Goal: Information Seeking & Learning: Learn about a topic

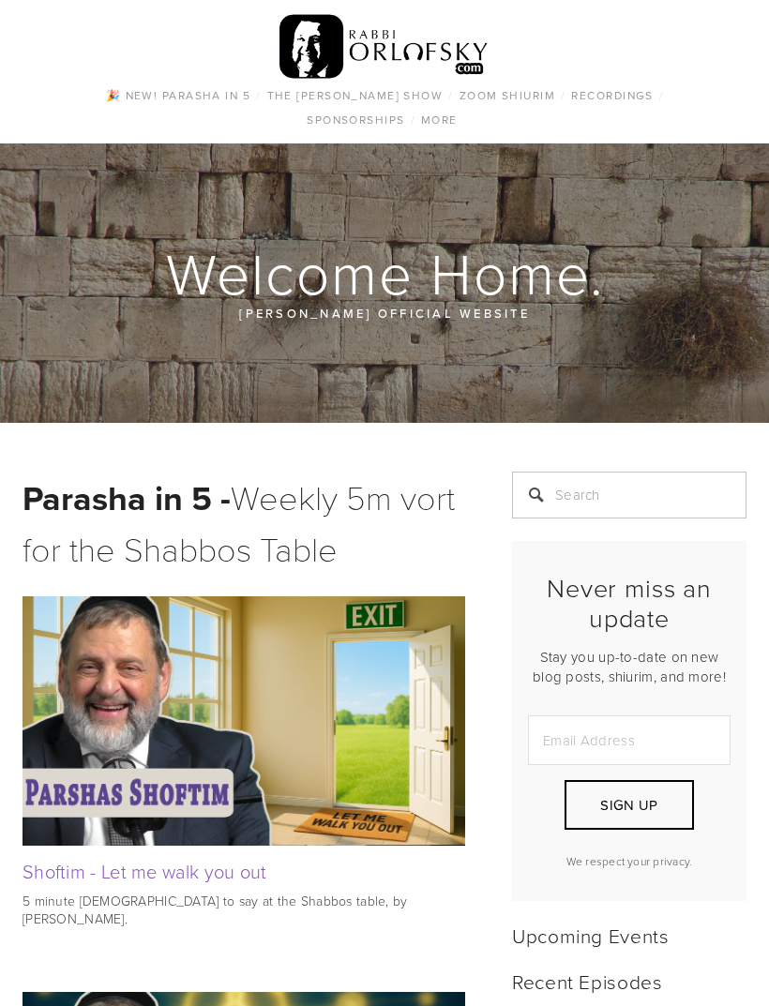
click at [0, 0] on link "Dating & Marriage" at bounding box center [0, 0] width 0 height 0
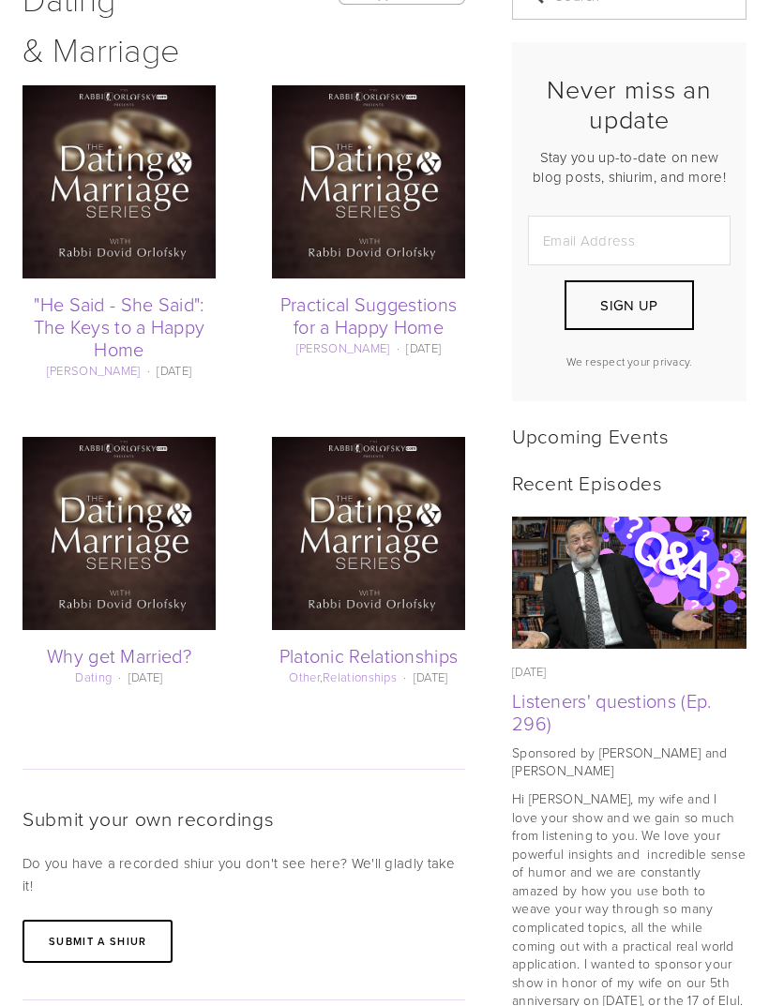
scroll to position [452, 0]
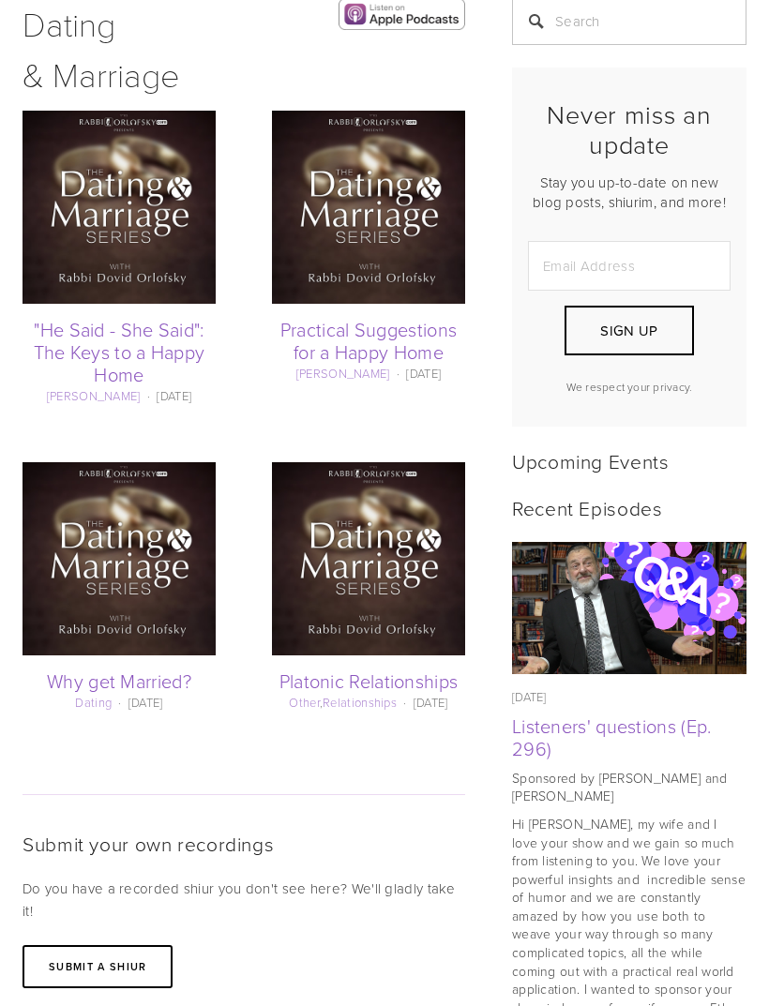
click at [414, 607] on img at bounding box center [368, 559] width 193 height 193
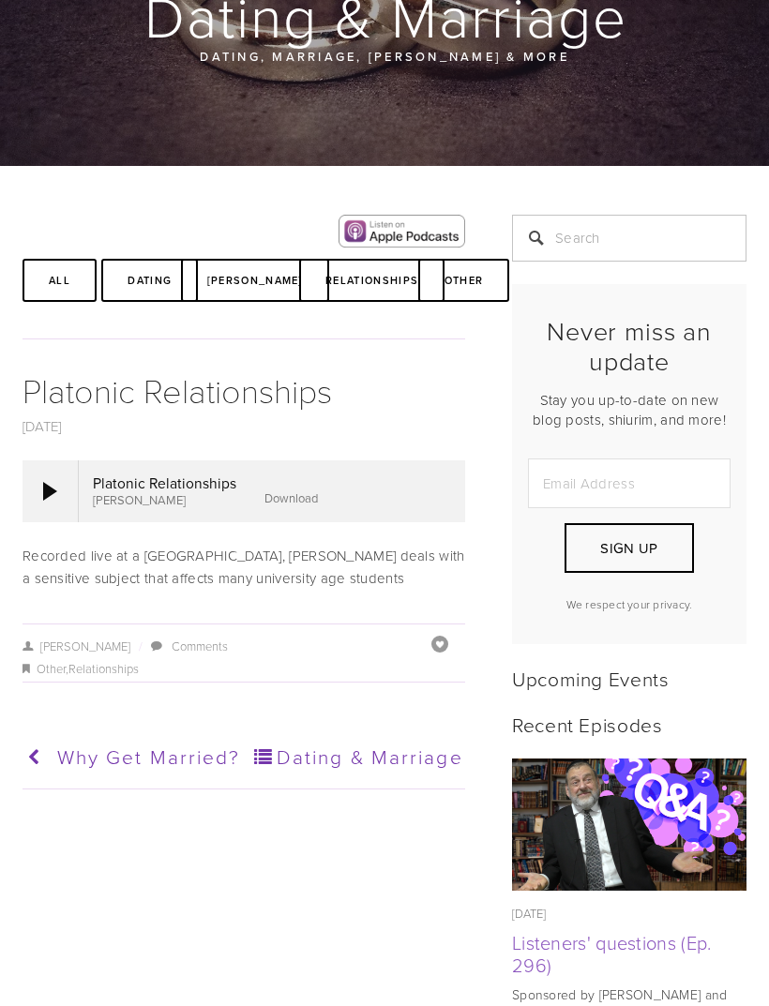
scroll to position [257, 0]
click at [292, 507] on link "Download" at bounding box center [291, 498] width 53 height 17
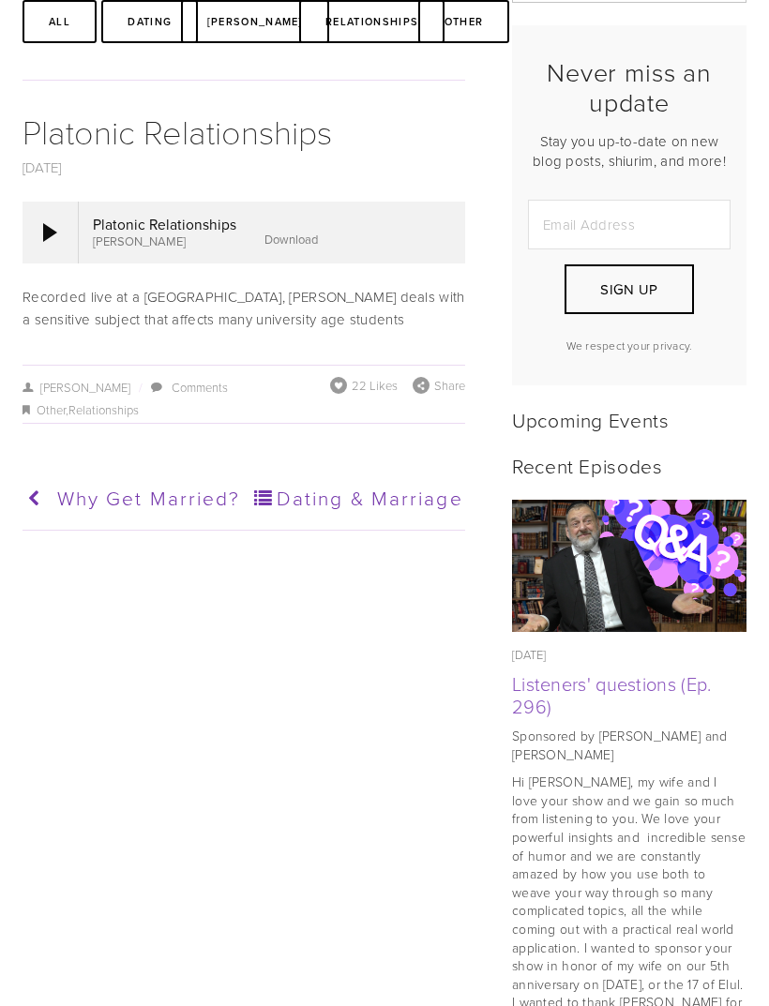
scroll to position [513, 0]
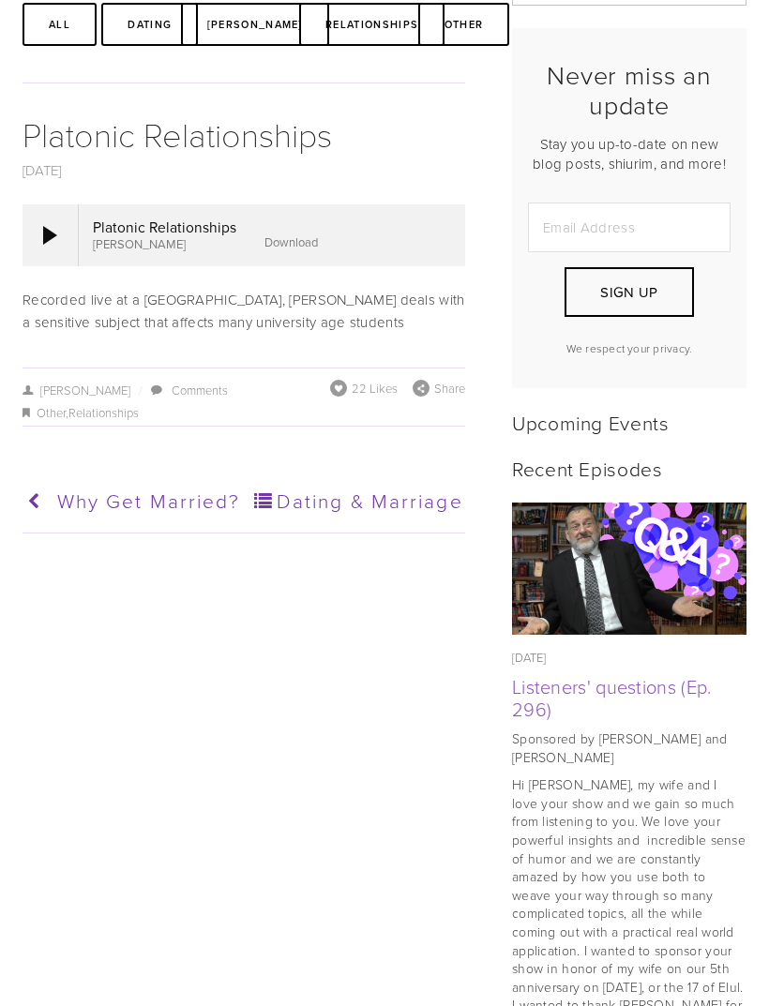
click at [192, 399] on link "Comments" at bounding box center [200, 390] width 56 height 17
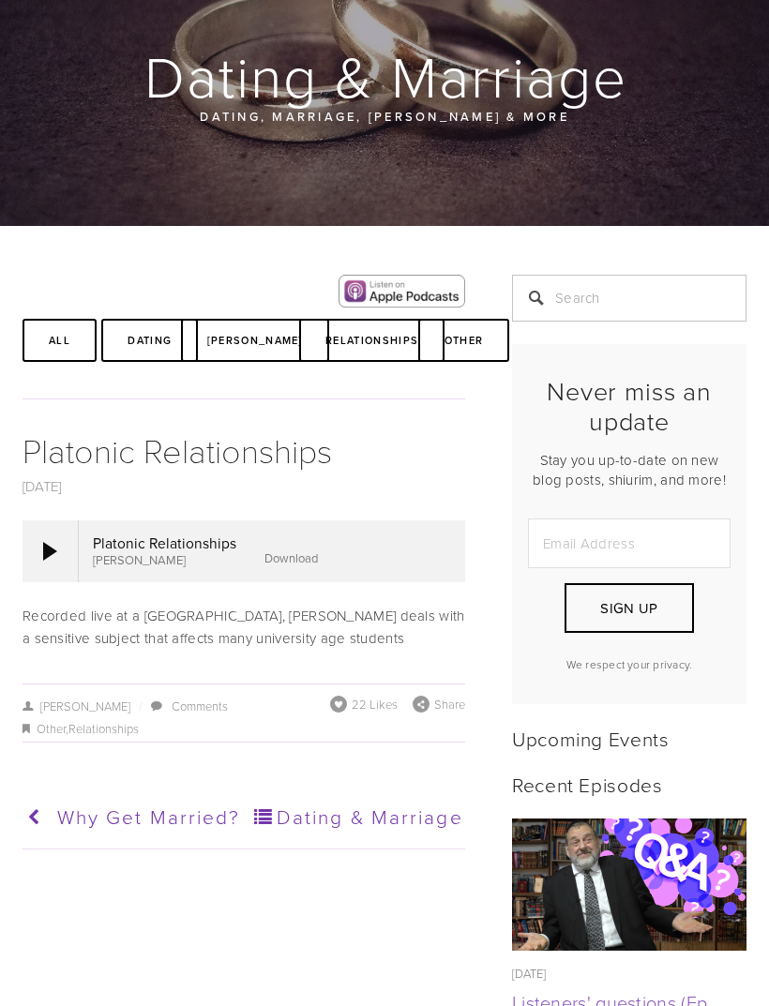
scroll to position [199, 0]
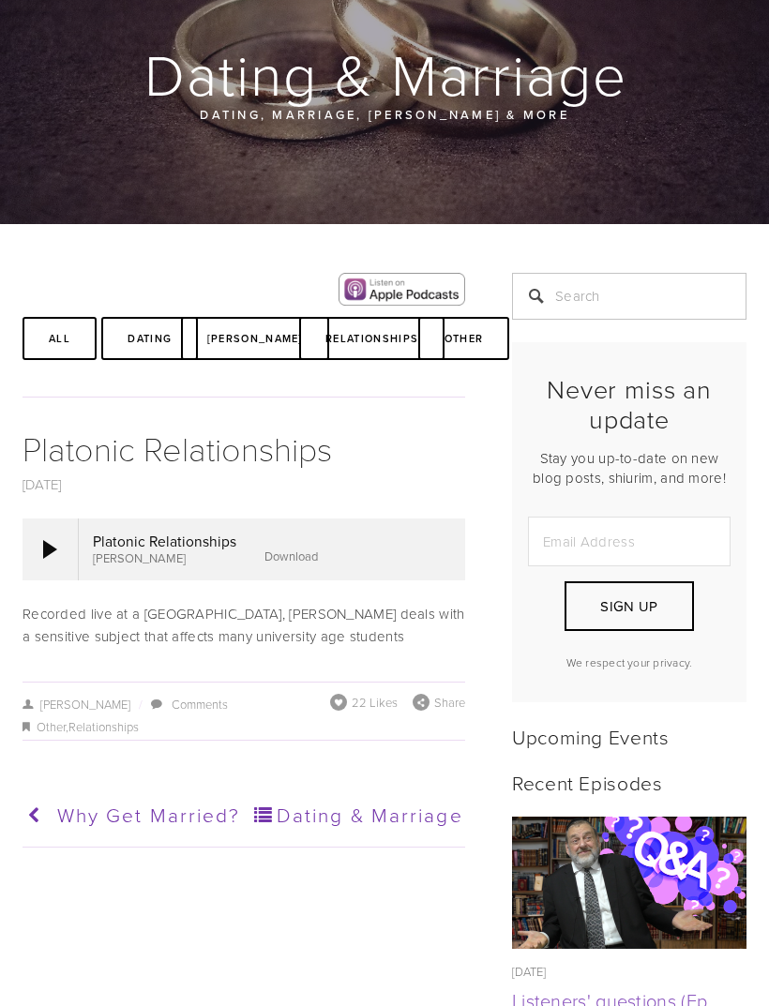
click at [425, 282] on img at bounding box center [402, 289] width 127 height 32
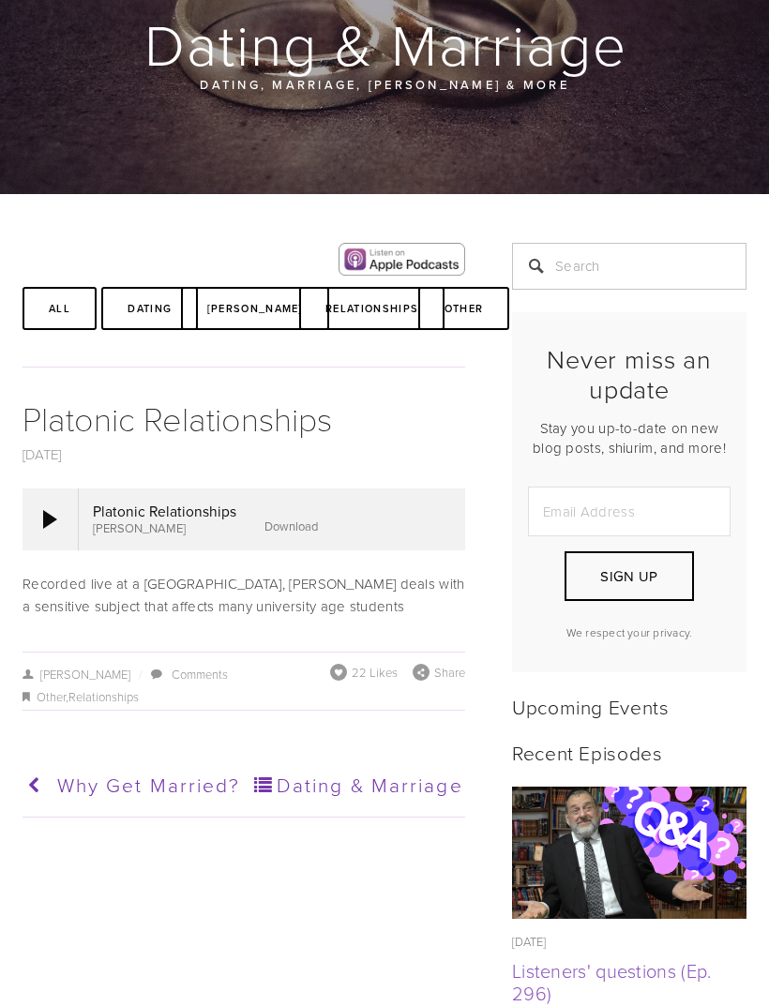
click at [308, 534] on link "Download" at bounding box center [291, 526] width 53 height 17
click at [397, 302] on link "Relationships" at bounding box center [371, 308] width 145 height 43
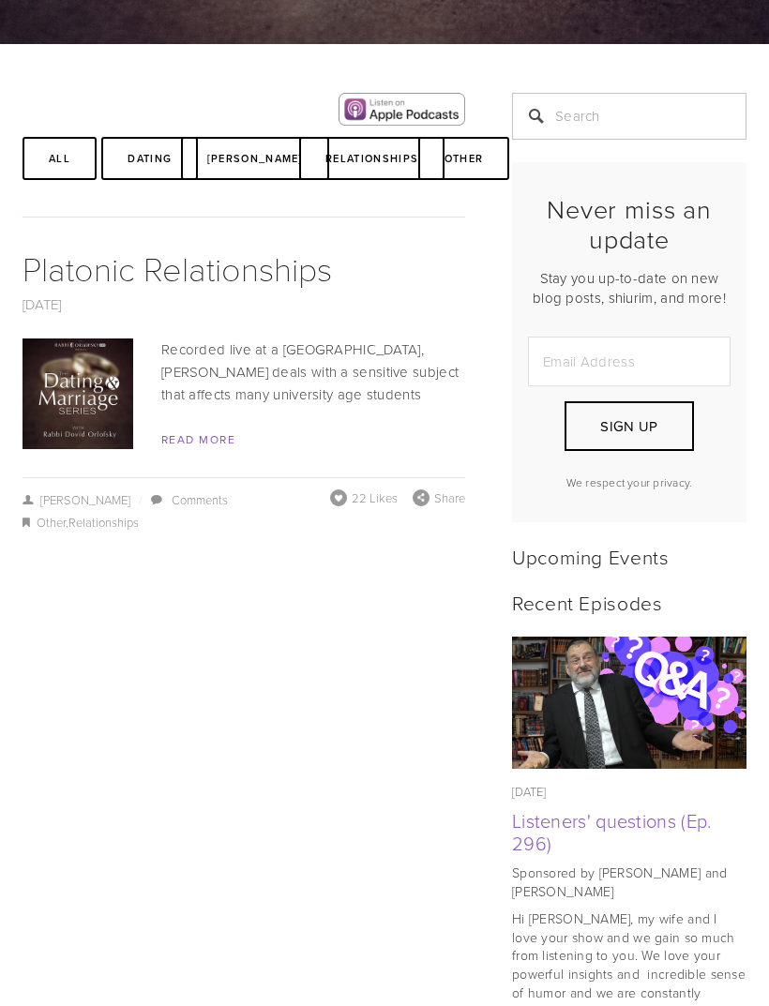
scroll to position [371, 0]
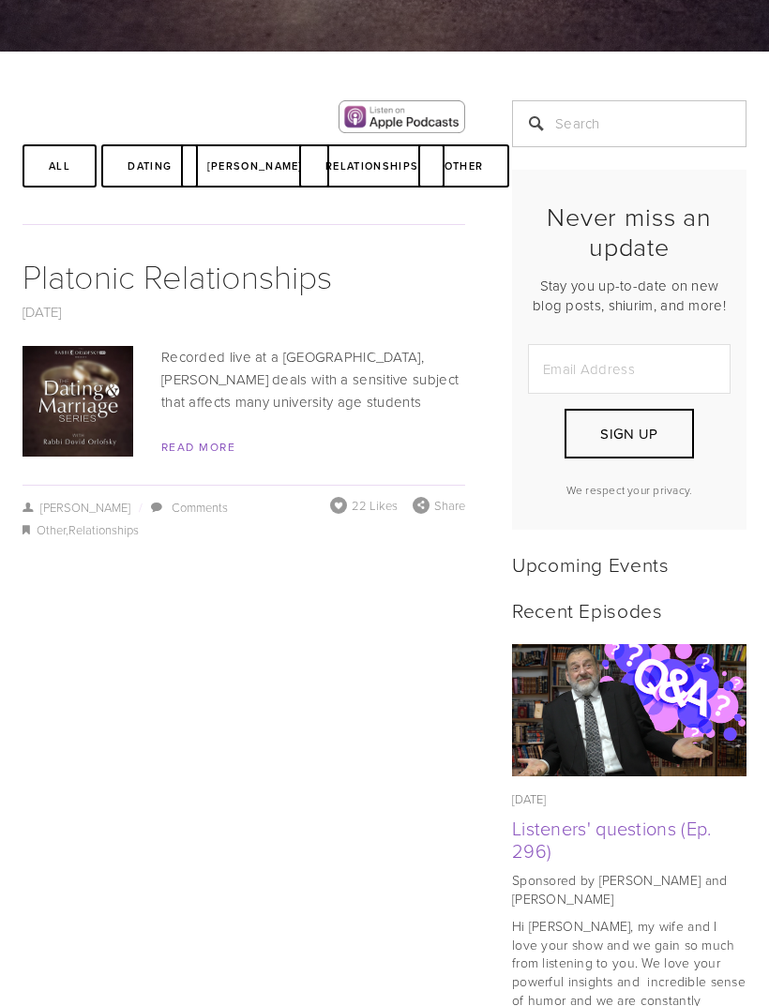
click at [193, 455] on link "Read More" at bounding box center [198, 447] width 74 height 16
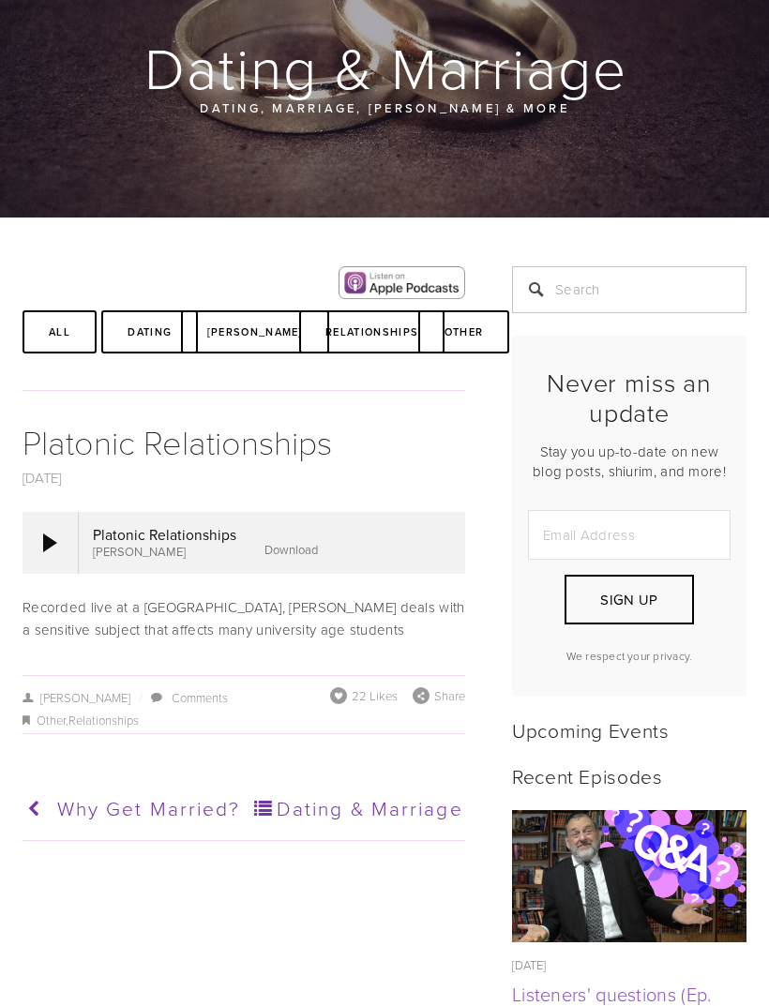
scroll to position [208, 0]
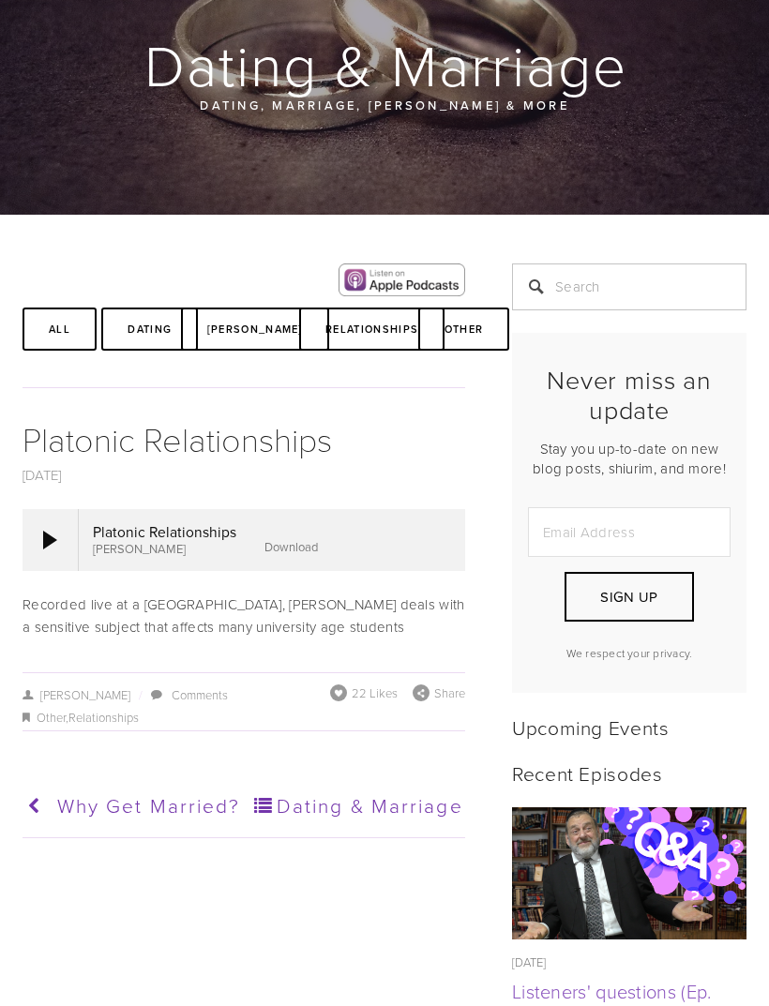
click at [289, 555] on link "Download" at bounding box center [291, 546] width 53 height 17
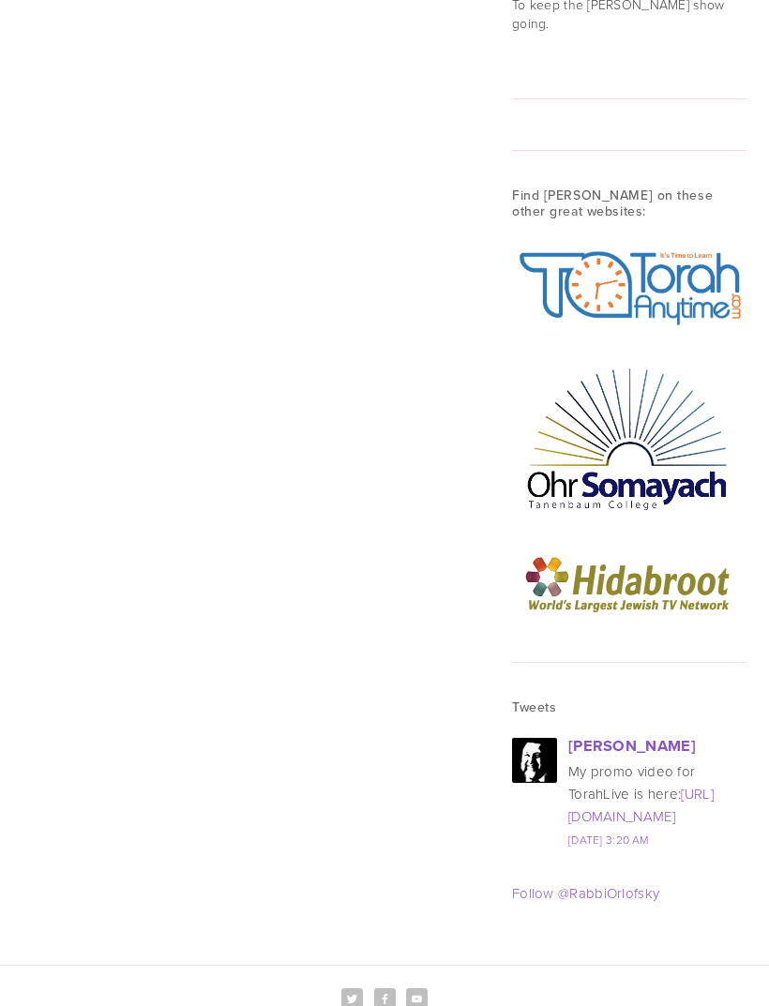
scroll to position [2469, 0]
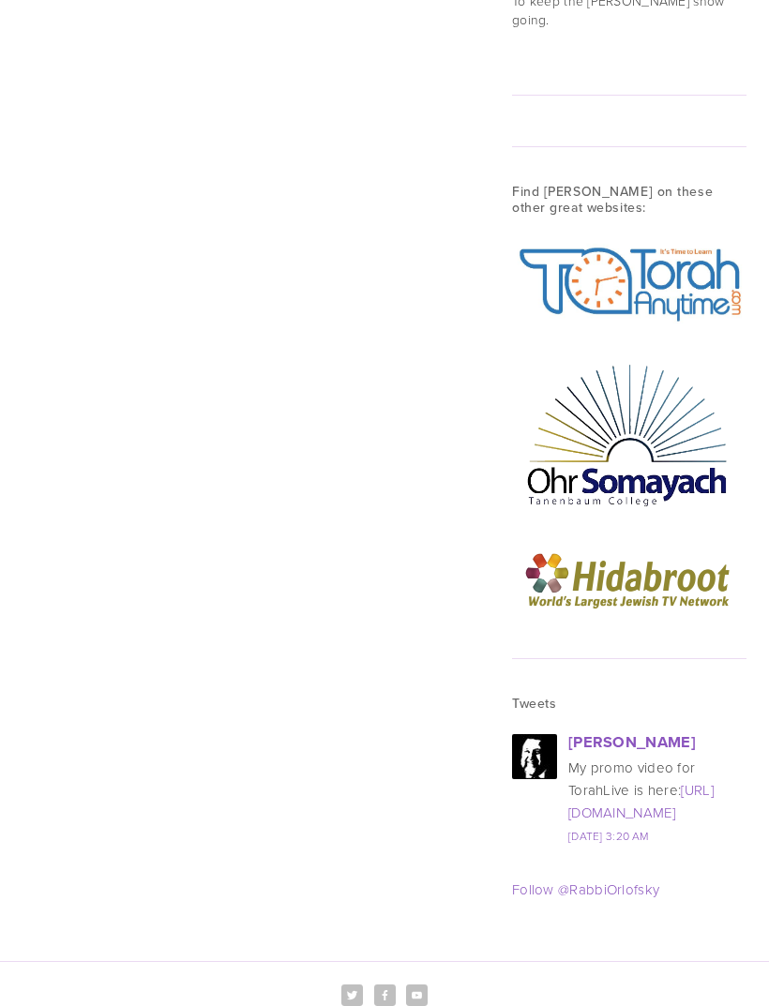
click at [672, 238] on img at bounding box center [629, 283] width 234 height 91
